Goal: Task Accomplishment & Management: Use online tool/utility

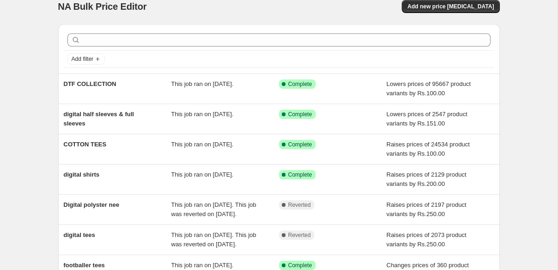
scroll to position [14, 0]
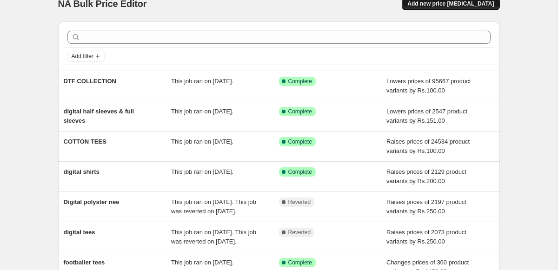
click at [423, 6] on button "Add new price change job" at bounding box center [451, 3] width 98 height 13
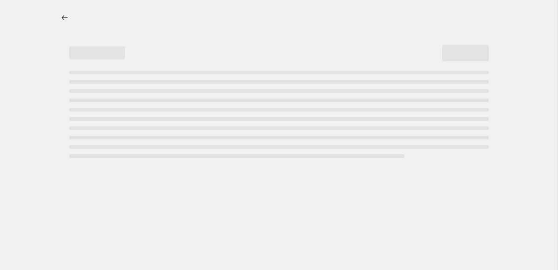
select select "percentage"
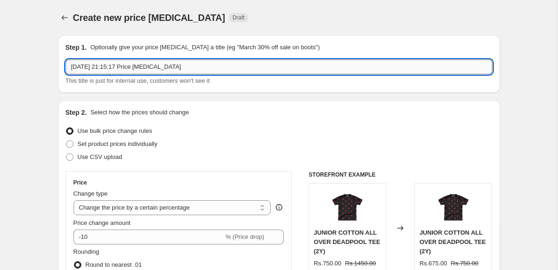
click at [104, 69] on input "30 Aug 2025, 21:15:17 Price change job" at bounding box center [279, 67] width 427 height 15
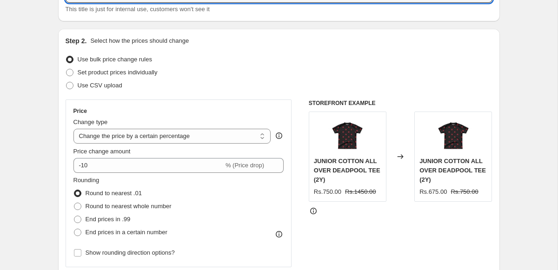
scroll to position [158, 0]
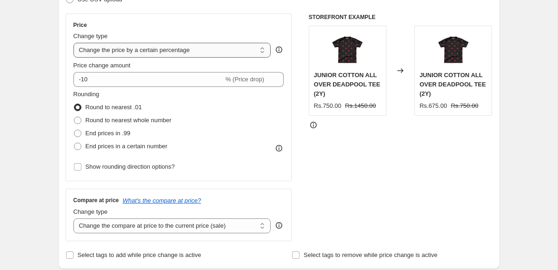
type input "DTF HOODIES"
click at [137, 51] on select "Change the price to a certain amount Change the price by a certain amount Chang…" at bounding box center [172, 50] width 198 height 15
select select "to"
click at [73, 43] on select "Change the price to a certain amount Change the price by a certain amount Chang…" at bounding box center [172, 50] width 198 height 15
type input "80.00"
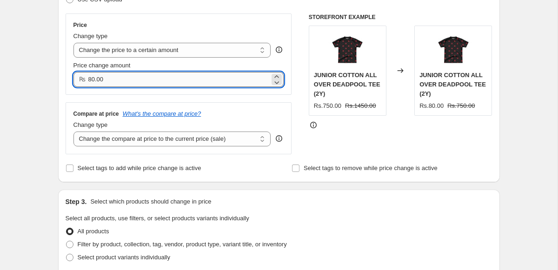
click at [140, 80] on input "80.00" at bounding box center [179, 79] width 182 height 15
click at [147, 56] on select "Change the price to a certain amount Change the price by a certain amount Chang…" at bounding box center [172, 50] width 198 height 15
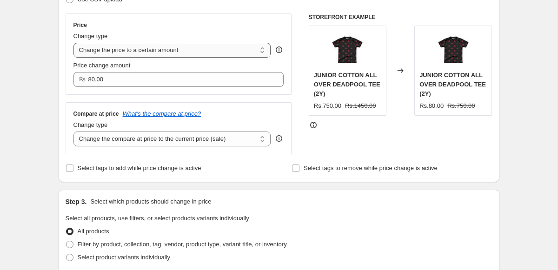
select select "by"
click at [73, 43] on select "Change the price to a certain amount Change the price by a certain amount Chang…" at bounding box center [172, 50] width 198 height 15
type input "-10.00"
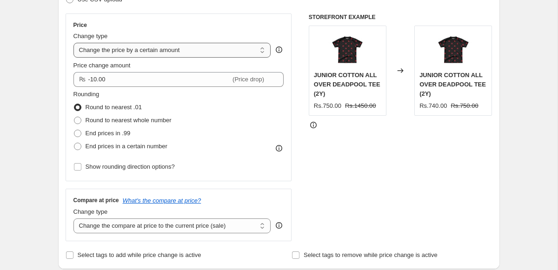
click at [134, 46] on select "Change the price to a certain amount Change the price by a certain amount Chang…" at bounding box center [172, 50] width 198 height 15
select select "to"
click at [73, 43] on select "Change the price to a certain amount Change the price by a certain amount Chang…" at bounding box center [172, 50] width 198 height 15
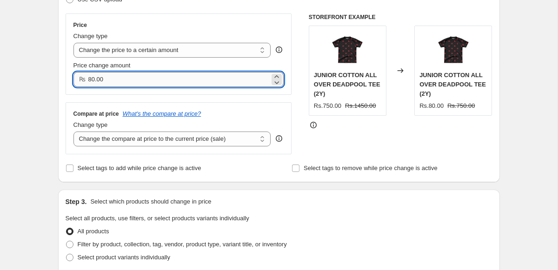
click at [128, 81] on input "80.00" at bounding box center [179, 79] width 182 height 15
type input "8"
click at [153, 82] on input "1650" at bounding box center [179, 79] width 182 height 15
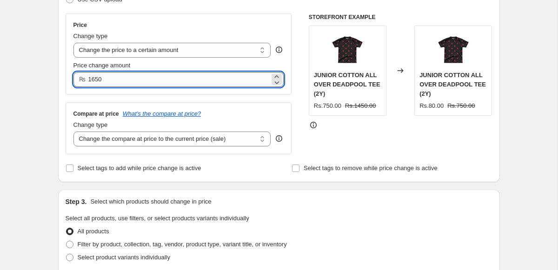
click at [153, 82] on input "1650" at bounding box center [179, 79] width 182 height 15
type input "1850.00"
click at [119, 141] on select "Change the compare at price to the current price (sale) Change the compare at p…" at bounding box center [172, 139] width 198 height 15
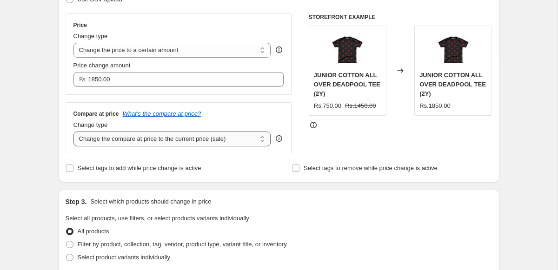
select select "to"
click at [73, 132] on select "Change the compare at price to the current price (sale) Change the compare at p…" at bounding box center [172, 139] width 198 height 15
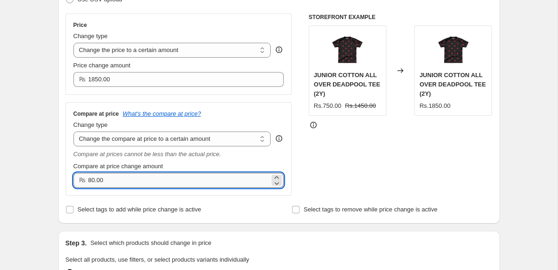
click at [115, 186] on input "80.00" at bounding box center [179, 180] width 182 height 15
drag, startPoint x: 118, startPoint y: 184, endPoint x: 67, endPoint y: 182, distance: 51.2
click at [67, 182] on div "Compare at price What's the compare at price? Change type Change the compare at…" at bounding box center [179, 149] width 227 height 94
type input "2650.00"
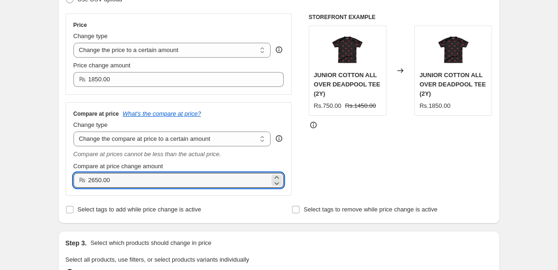
click at [323, 143] on div "STOREFRONT EXAMPLE JUNIOR COTTON ALL OVER DEADPOOL TEE (2Y) Rs.750.00 Rs.1450.0…" at bounding box center [401, 104] width 184 height 182
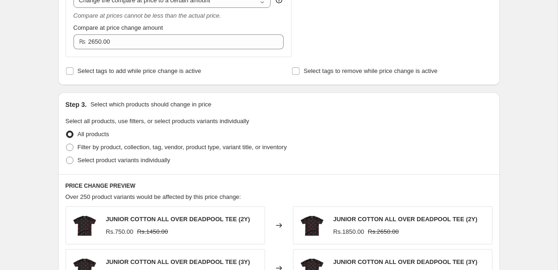
scroll to position [299, 0]
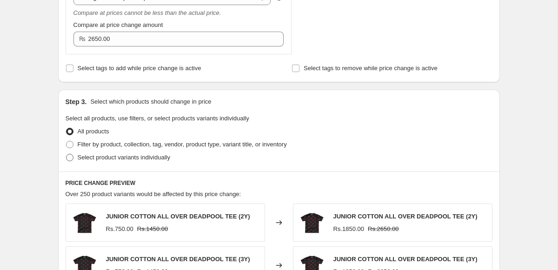
click at [129, 159] on span "Select product variants individually" at bounding box center [124, 157] width 93 height 7
click at [67, 154] on input "Select product variants individually" at bounding box center [66, 154] width 0 height 0
radio input "true"
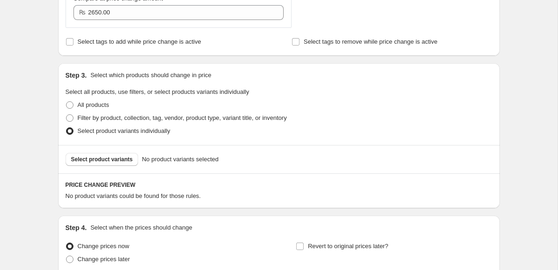
scroll to position [327, 0]
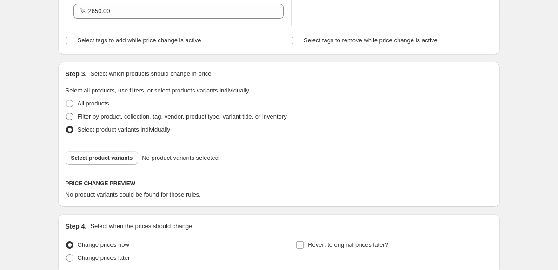
click at [110, 112] on span "Filter by product, collection, tag, vendor, product type, variant title, or inv…" at bounding box center [182, 116] width 209 height 9
click at [67, 113] on input "Filter by product, collection, tag, vendor, product type, variant title, or inv…" at bounding box center [66, 113] width 0 height 0
radio input "true"
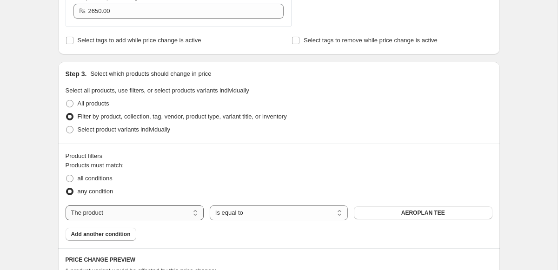
click at [148, 207] on select "The product The product's collection The product's tag The product's vendor The…" at bounding box center [135, 213] width 138 height 15
select select "collection"
click at [399, 214] on button "Boys Sets" at bounding box center [423, 213] width 138 height 13
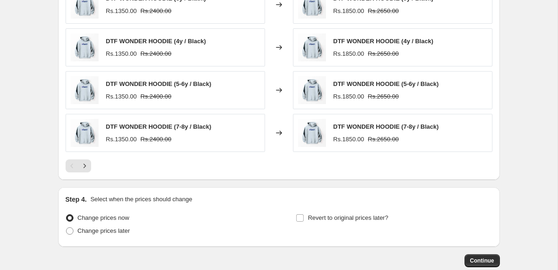
scroll to position [719, 0]
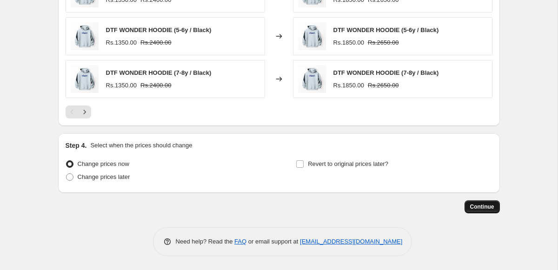
click at [479, 208] on span "Continue" at bounding box center [482, 206] width 24 height 7
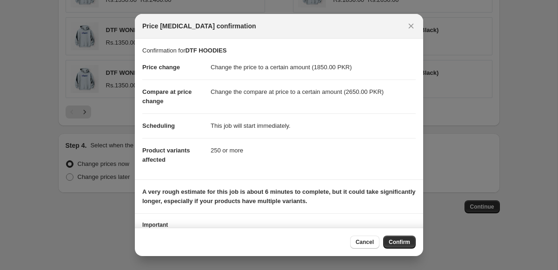
scroll to position [45, 0]
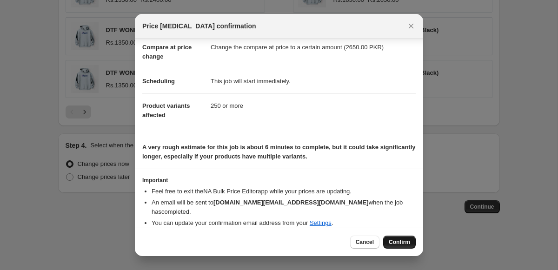
click at [401, 238] on button "Confirm" at bounding box center [399, 242] width 33 height 13
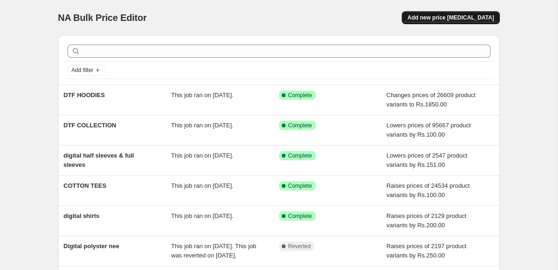
click at [441, 15] on span "Add new price change job" at bounding box center [451, 17] width 87 height 7
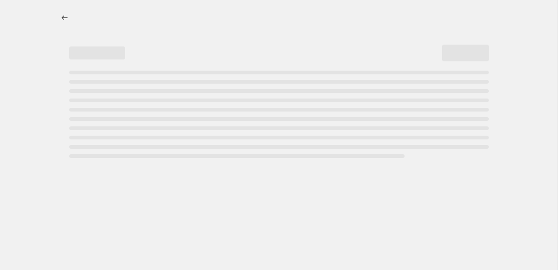
select select "percentage"
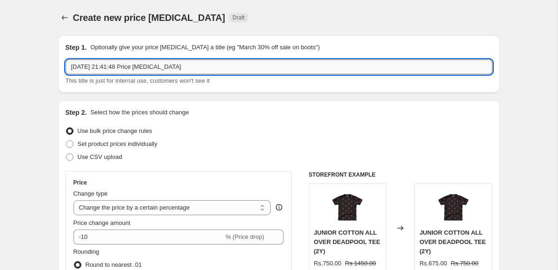
click at [150, 71] on input "30 Aug 2025, 21:41:48 Price change job" at bounding box center [279, 67] width 427 height 15
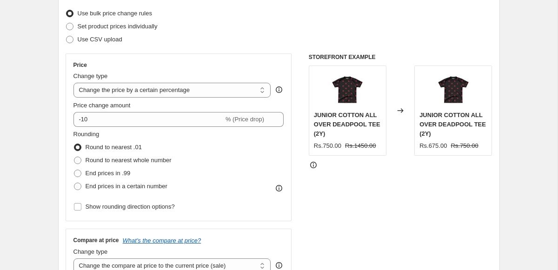
scroll to position [73, 0]
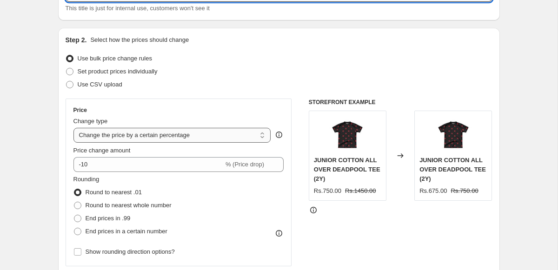
type input "leftover"
click at [133, 138] on select "Change the price to a certain amount Change the price by a certain amount Chang…" at bounding box center [172, 135] width 198 height 15
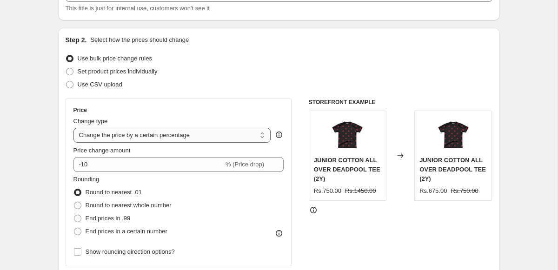
select select "by"
click at [73, 128] on select "Change the price to a certain amount Change the price by a certain amount Chang…" at bounding box center [172, 135] width 198 height 15
type input "-10.00"
click at [141, 126] on div "Change type Change the price to a certain amount Change the price by a certain …" at bounding box center [172, 130] width 198 height 26
click at [140, 136] on select "Change the price to a certain amount Change the price by a certain amount Chang…" at bounding box center [172, 135] width 198 height 15
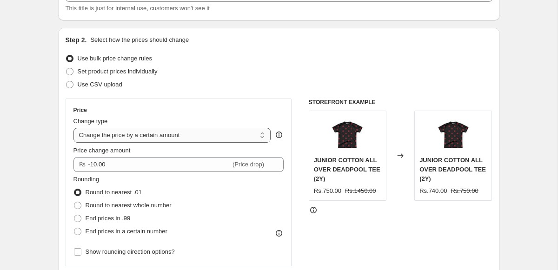
select select "to"
click at [73, 128] on select "Change the price to a certain amount Change the price by a certain amount Chang…" at bounding box center [172, 135] width 198 height 15
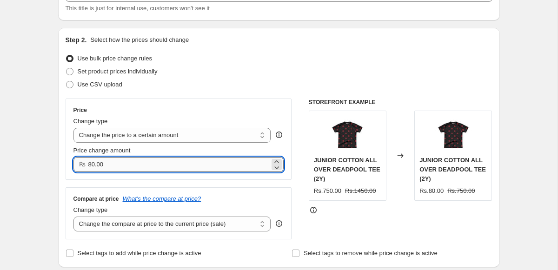
click at [123, 164] on input "80.00" at bounding box center [179, 164] width 182 height 15
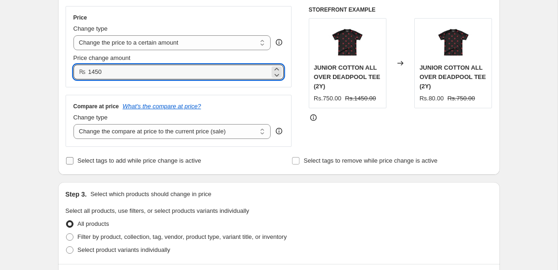
scroll to position [168, 0]
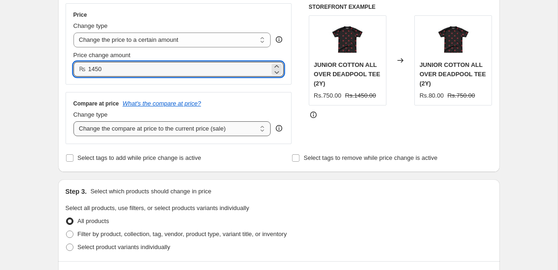
type input "1450.00"
click at [129, 128] on select "Change the compare at price to the current price (sale) Change the compare at p…" at bounding box center [172, 128] width 198 height 15
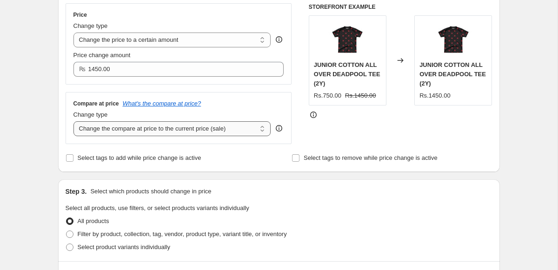
select select "remove"
click at [73, 121] on select "Change the compare at price to the current price (sale) Change the compare at p…" at bounding box center [172, 128] width 198 height 15
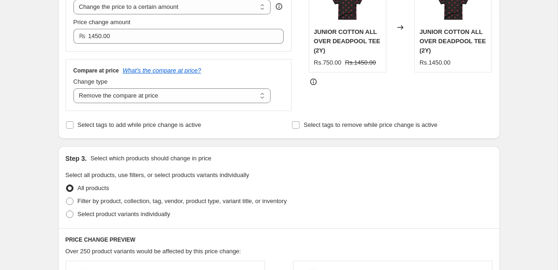
scroll to position [247, 0]
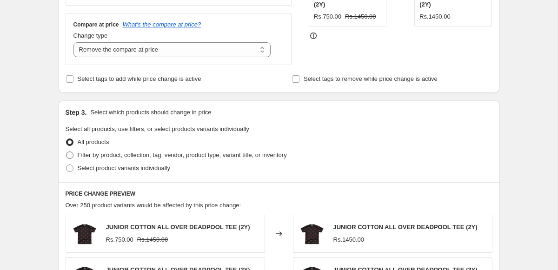
click at [114, 160] on span "Filter by product, collection, tag, vendor, product type, variant title, or inv…" at bounding box center [182, 155] width 209 height 9
click at [67, 152] on input "Filter by product, collection, tag, vendor, product type, variant title, or inv…" at bounding box center [66, 152] width 0 height 0
radio input "true"
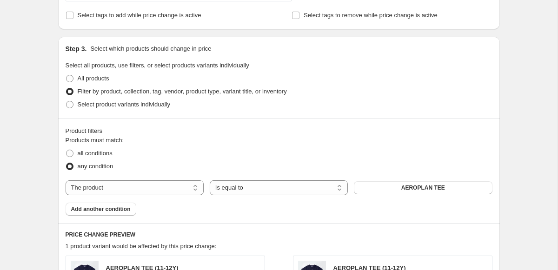
scroll to position [371, 0]
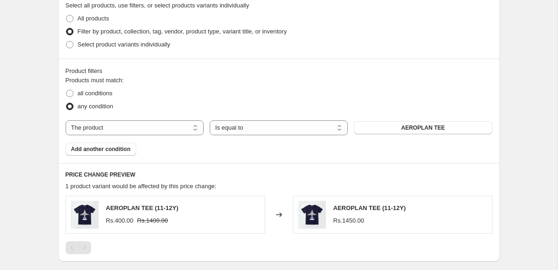
click at [153, 136] on div "Products must match: all conditions any condition The product The product's col…" at bounding box center [279, 116] width 427 height 80
click at [151, 127] on select "The product The product's collection The product's tag The product's vendor The…" at bounding box center [135, 127] width 138 height 15
select select "collection"
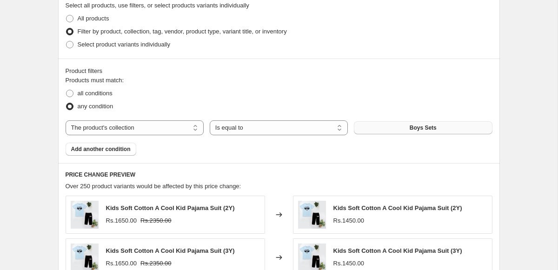
click at [369, 127] on button "Boys Sets" at bounding box center [423, 127] width 138 height 13
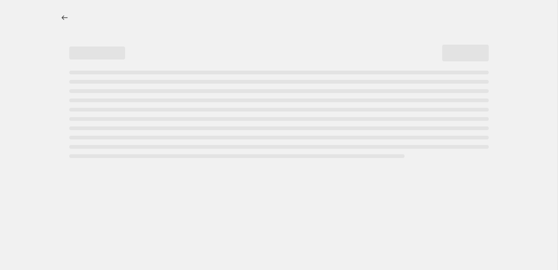
select select "percentage"
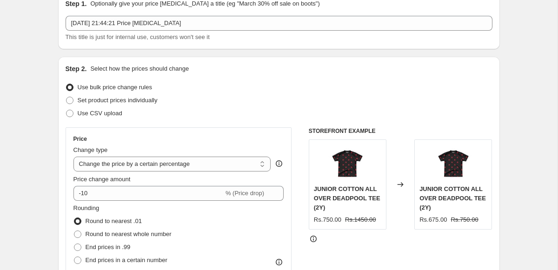
scroll to position [44, 0]
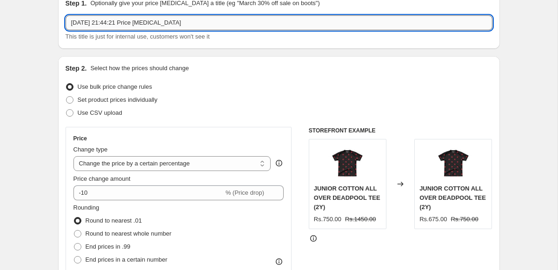
click at [143, 24] on input "[DATE] 21:44:21 Price [MEDICAL_DATA]" at bounding box center [279, 22] width 427 height 15
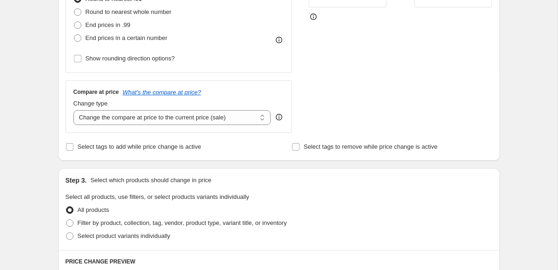
scroll to position [169, 0]
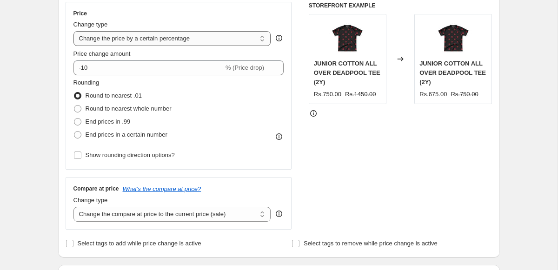
type input "dtf hoodies"
click at [128, 46] on select "Change the price to a certain amount Change the price by a certain amount Chang…" at bounding box center [172, 38] width 198 height 15
select select "by"
click at [73, 31] on select "Change the price to a certain amount Change the price by a certain amount Chang…" at bounding box center [172, 38] width 198 height 15
type input "-10.00"
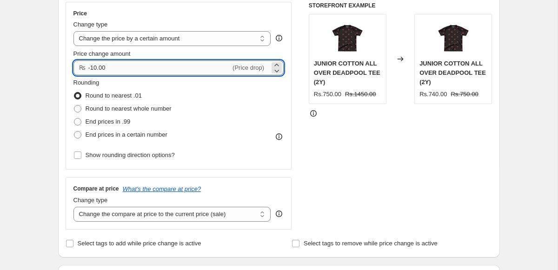
click at [127, 69] on input "-10.00" at bounding box center [159, 67] width 143 height 15
click at [133, 41] on select "Change the price to a certain amount Change the price by a certain amount Chang…" at bounding box center [172, 38] width 198 height 15
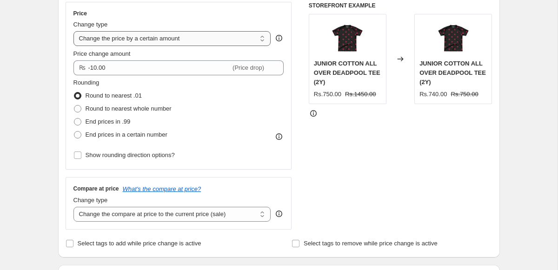
select select "to"
click at [73, 31] on select "Change the price to a certain amount Change the price by a certain amount Chang…" at bounding box center [172, 38] width 198 height 15
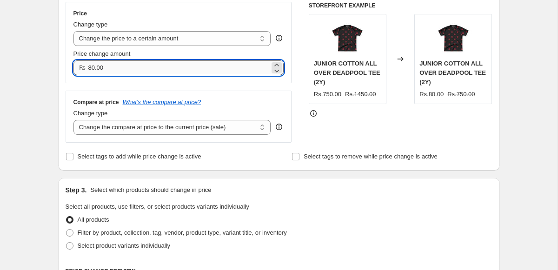
click at [118, 61] on input "80.00" at bounding box center [179, 67] width 182 height 15
click at [105, 68] on input "1450" at bounding box center [179, 67] width 182 height 15
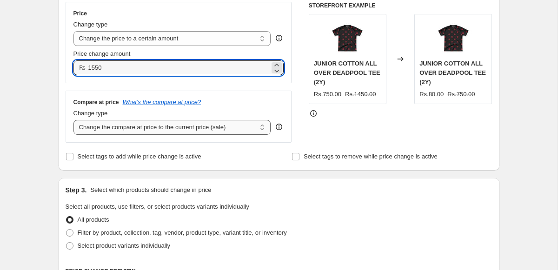
type input "1550.00"
click at [109, 127] on select "Change the compare at price to the current price (sale) Change the compare at p…" at bounding box center [172, 127] width 198 height 15
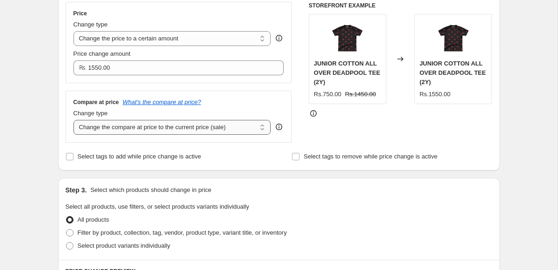
select select "remove"
click at [73, 120] on select "Change the compare at price to the current price (sale) Change the compare at p…" at bounding box center [172, 127] width 198 height 15
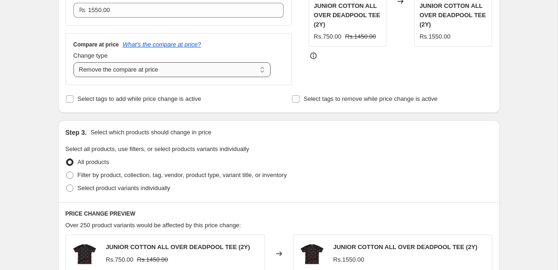
scroll to position [293, 0]
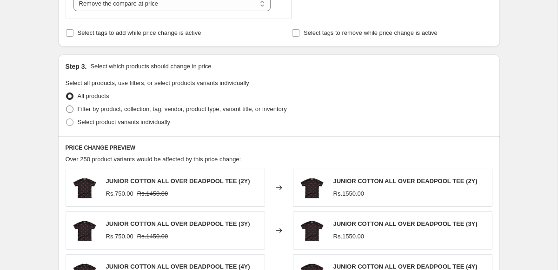
click at [121, 110] on span "Filter by product, collection, tag, vendor, product type, variant title, or inv…" at bounding box center [182, 109] width 209 height 7
click at [67, 106] on input "Filter by product, collection, tag, vendor, product type, variant title, or inv…" at bounding box center [66, 106] width 0 height 0
radio input "true"
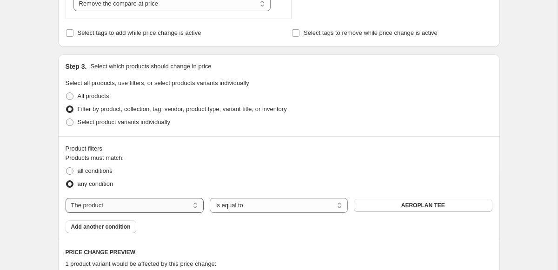
click at [107, 204] on select "The product The product's collection The product's tag The product's vendor The…" at bounding box center [135, 205] width 138 height 15
click at [66, 198] on select "The product The product's collection The product's tag The product's vendor The…" at bounding box center [135, 205] width 138 height 15
click at [107, 207] on select "The product The product's collection The product's tag The product's vendor The…" at bounding box center [135, 205] width 138 height 15
select select "collection"
click at [375, 199] on div "The product The product's collection The product's tag The product's vendor The…" at bounding box center [279, 205] width 427 height 15
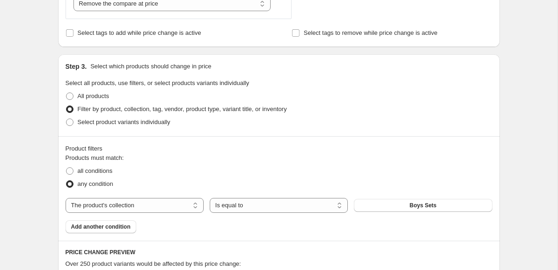
click at [352, 202] on div "The product The product's collection The product's tag The product's vendor The…" at bounding box center [279, 205] width 427 height 15
click at [367, 206] on button "Boys Sets" at bounding box center [423, 205] width 138 height 13
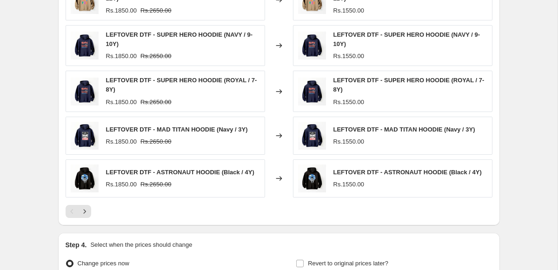
scroll to position [687, 0]
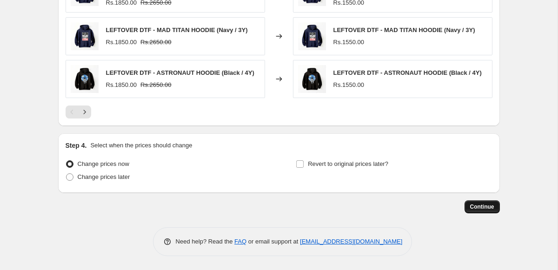
click at [480, 211] on button "Continue" at bounding box center [482, 206] width 35 height 13
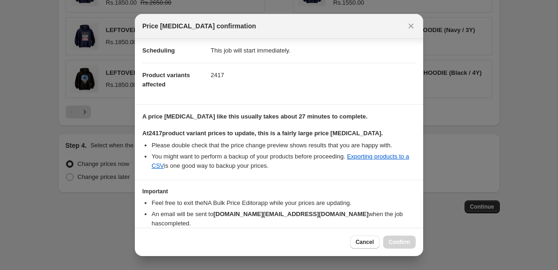
scroll to position [115, 0]
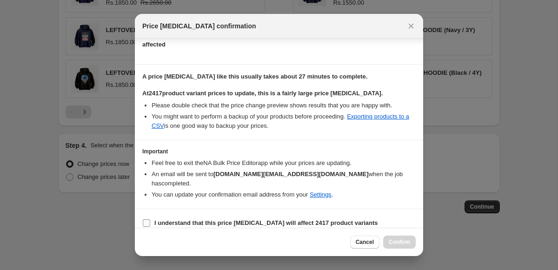
click at [194, 220] on b "I understand that this price [MEDICAL_DATA] will affect 2417 product variants" at bounding box center [266, 223] width 224 height 7
click at [150, 220] on input "I understand that this price [MEDICAL_DATA] will affect 2417 product variants" at bounding box center [146, 223] width 7 height 7
checkbox input "true"
click at [389, 246] on button "Confirm" at bounding box center [399, 242] width 33 height 13
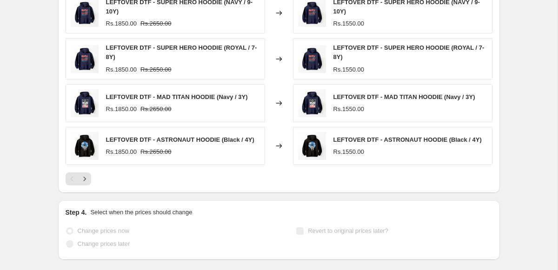
scroll to position [711, 0]
